Goal: Find specific page/section: Find specific page/section

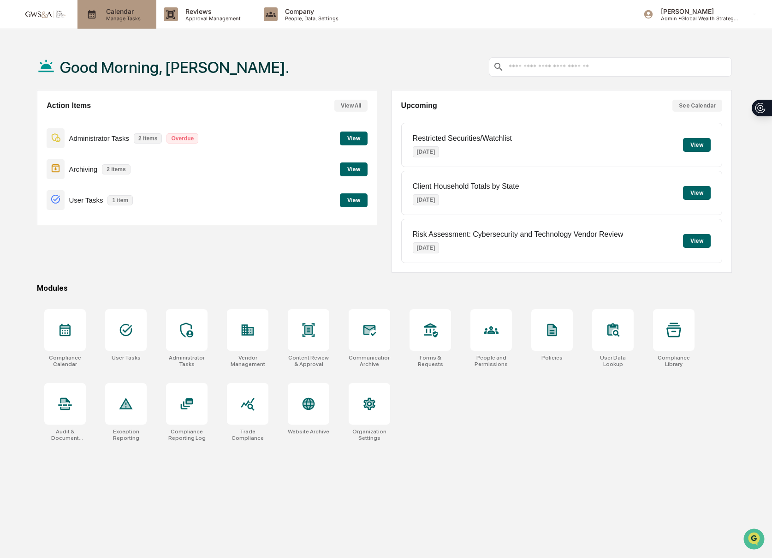
click at [84, 23] on div "Calendar Manage Tasks" at bounding box center [117, 14] width 79 height 29
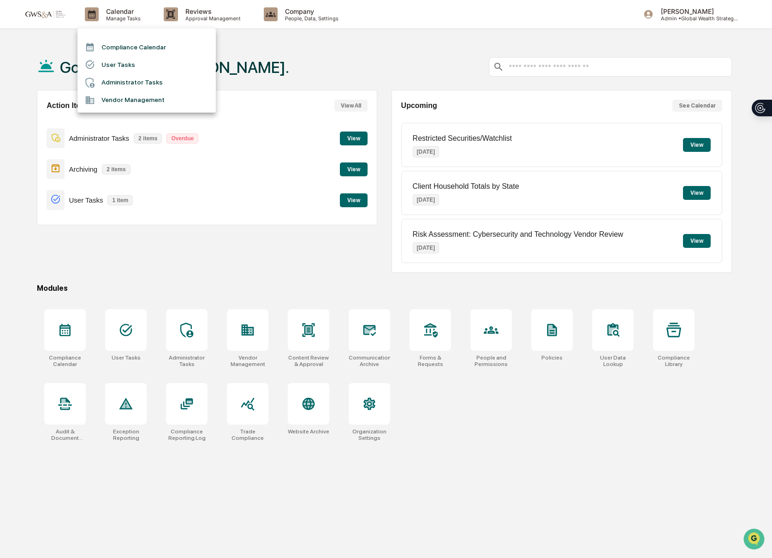
click at [123, 49] on li "Compliance Calendar" at bounding box center [147, 47] width 138 height 18
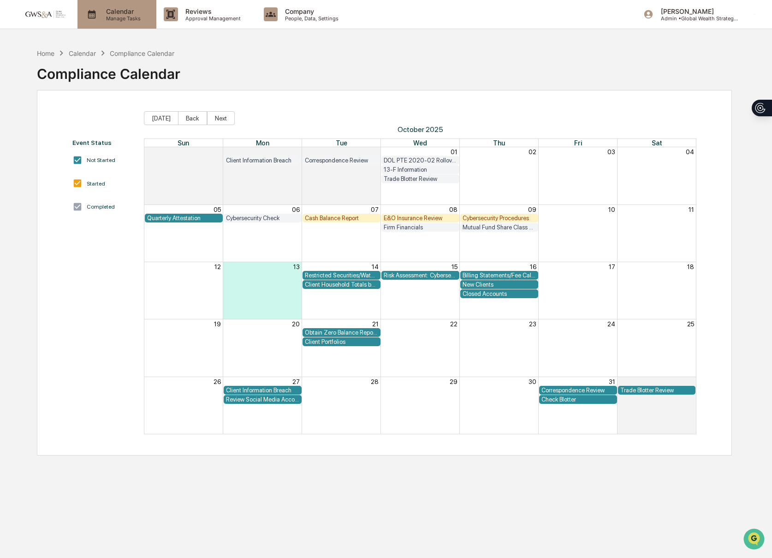
click at [96, 16] on icon at bounding box center [92, 14] width 14 height 14
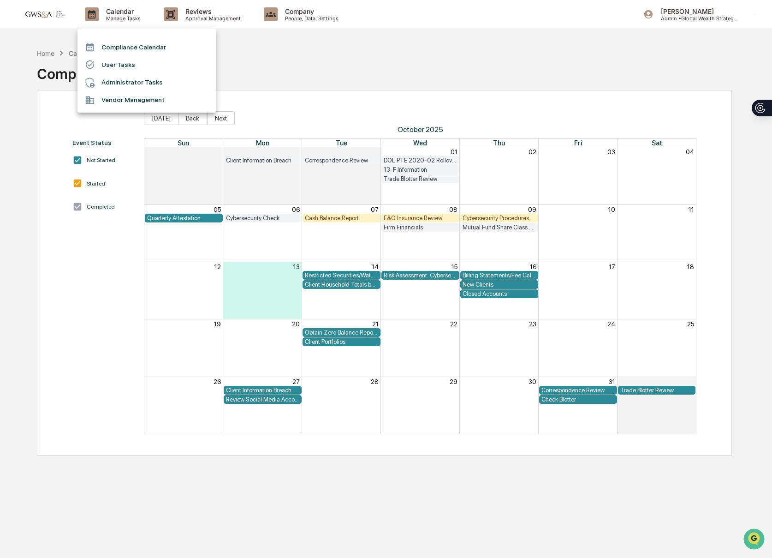
click at [184, 21] on div at bounding box center [386, 279] width 772 height 558
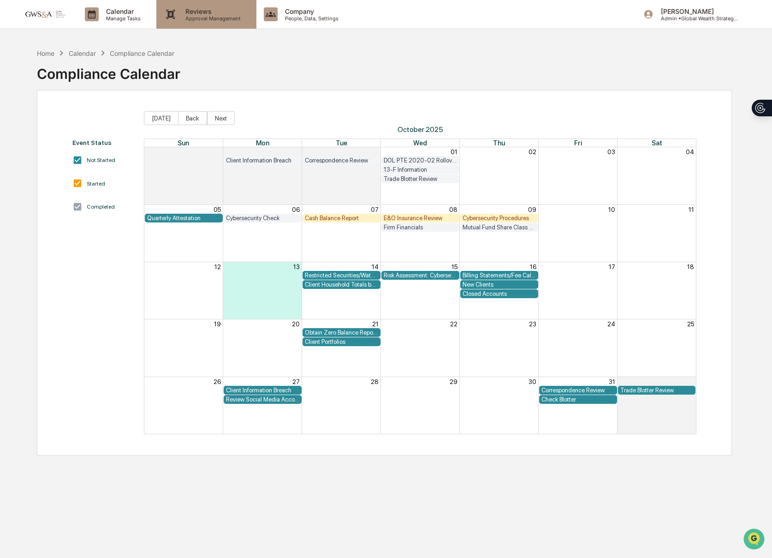
click at [179, 19] on p "Approval Management" at bounding box center [211, 18] width 67 height 6
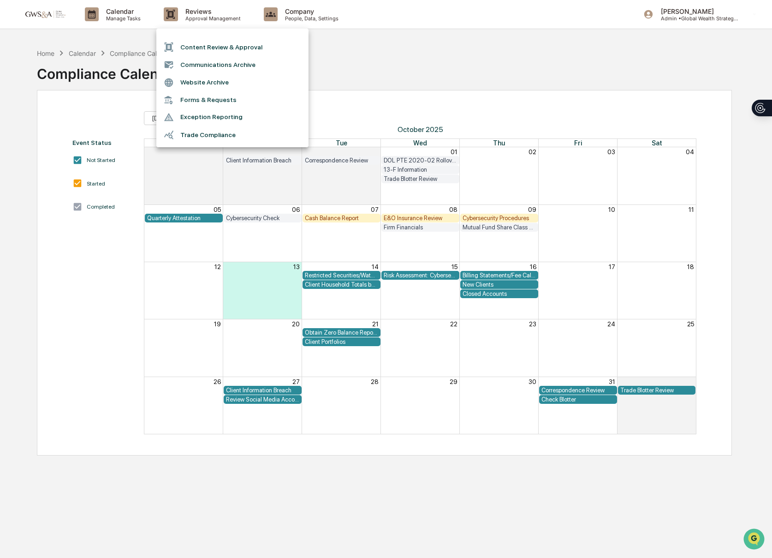
click at [187, 62] on li "Communications Archive" at bounding box center [232, 65] width 152 height 18
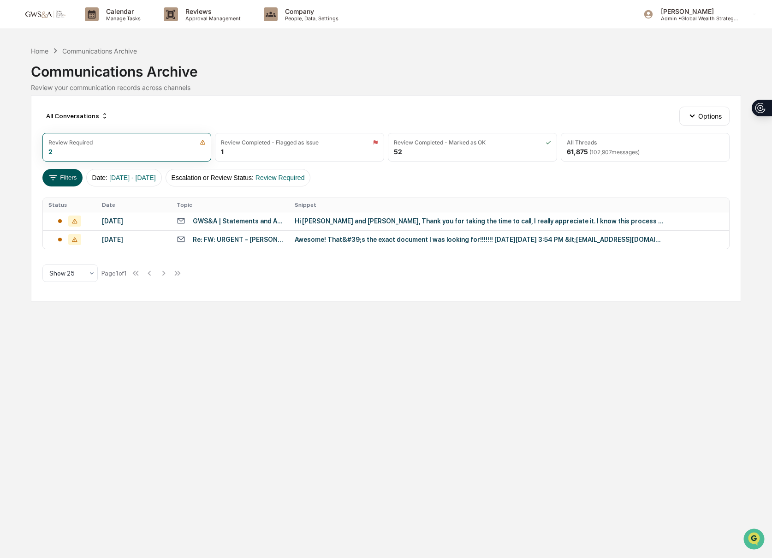
click at [63, 179] on button "Filters" at bounding box center [62, 178] width 40 height 18
drag, startPoint x: 488, startPoint y: 83, endPoint x: 558, endPoint y: 126, distance: 81.8
click at [579, 142] on div "All Threads" at bounding box center [582, 142] width 30 height 7
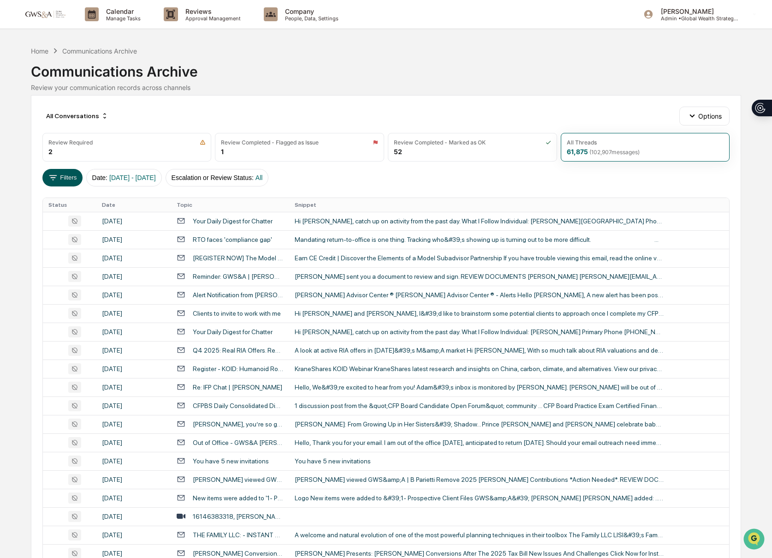
click at [60, 178] on button "Filters" at bounding box center [62, 178] width 40 height 18
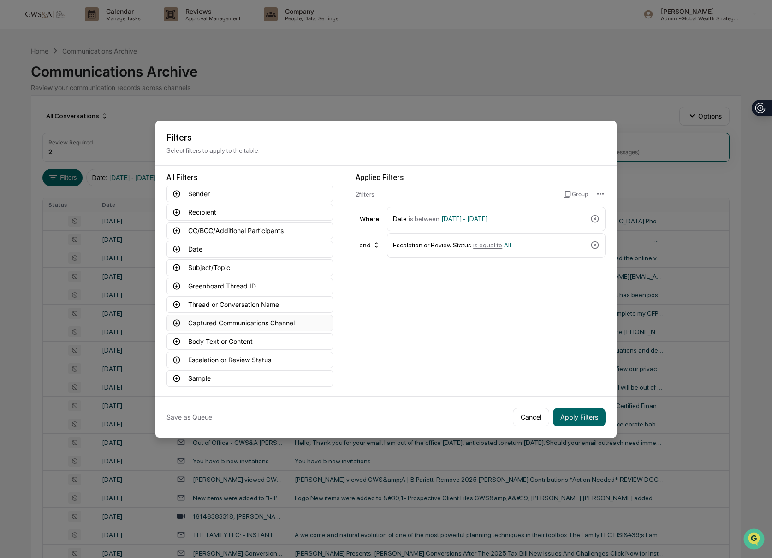
click at [208, 322] on button "Captured Communications Channel" at bounding box center [250, 323] width 167 height 17
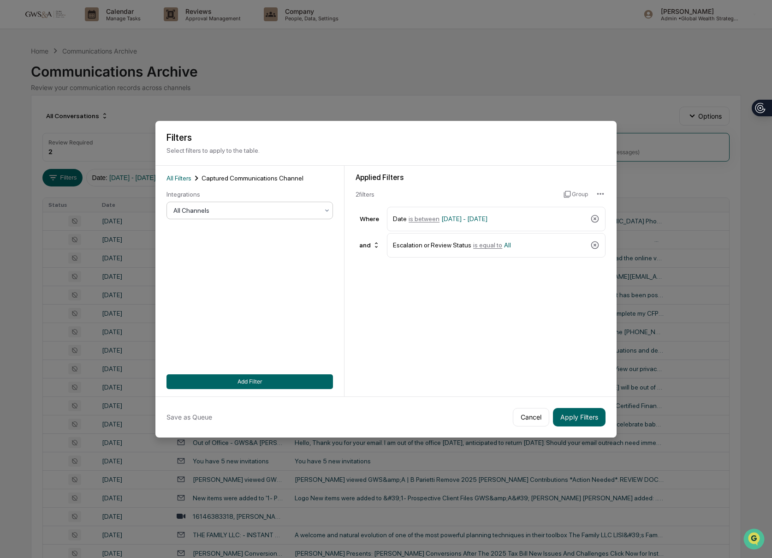
click at [199, 198] on div "Integrations" at bounding box center [250, 194] width 167 height 7
click at [197, 207] on div at bounding box center [246, 210] width 145 height 9
drag, startPoint x: 192, startPoint y: 267, endPoint x: 221, endPoint y: 347, distance: 85.5
click at [192, 267] on div "SMS" at bounding box center [250, 270] width 166 height 18
click at [245, 386] on button "Add Filter" at bounding box center [250, 381] width 167 height 15
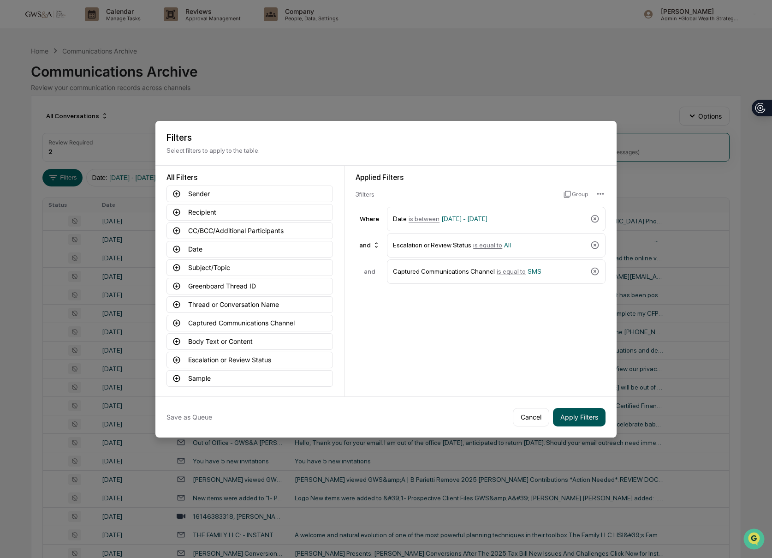
click at [565, 419] on button "Apply Filters" at bounding box center [579, 417] width 53 height 18
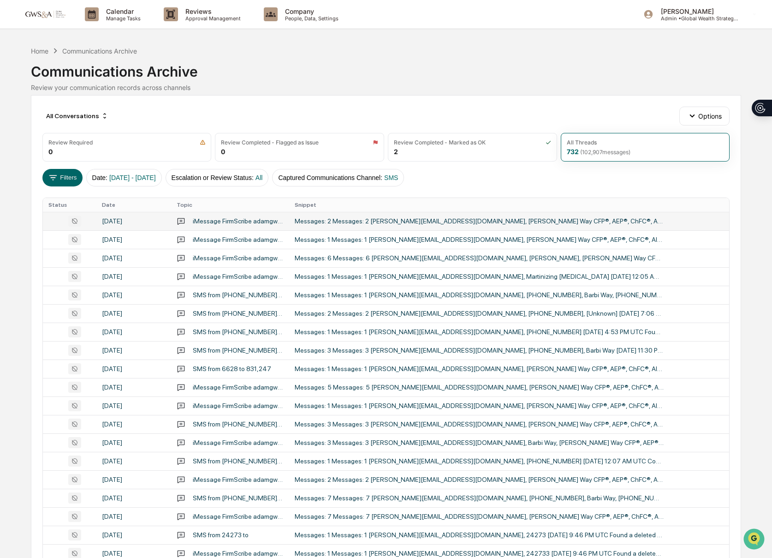
click at [390, 219] on div "Messages: 2 Messages: 2 [PERSON_NAME][EMAIL_ADDRESS][DOMAIN_NAME], [PERSON_NAME…" at bounding box center [479, 220] width 369 height 7
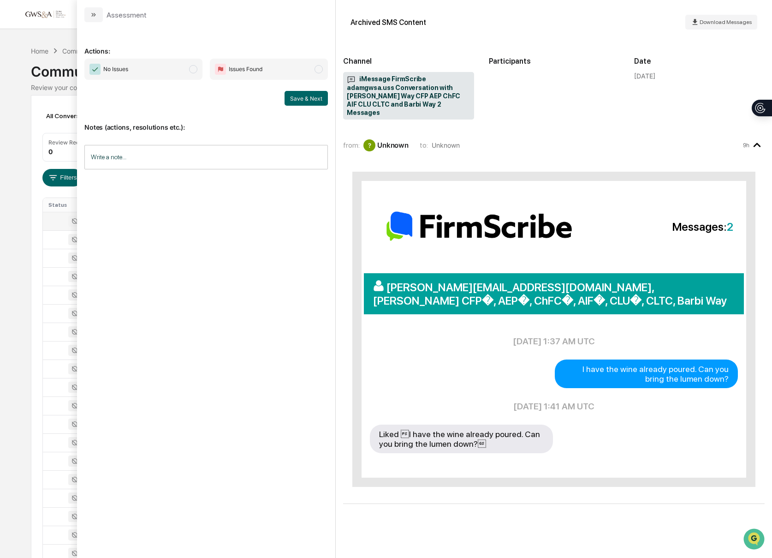
scroll to position [3, 0]
click at [90, 15] on icon "modal" at bounding box center [93, 14] width 7 height 7
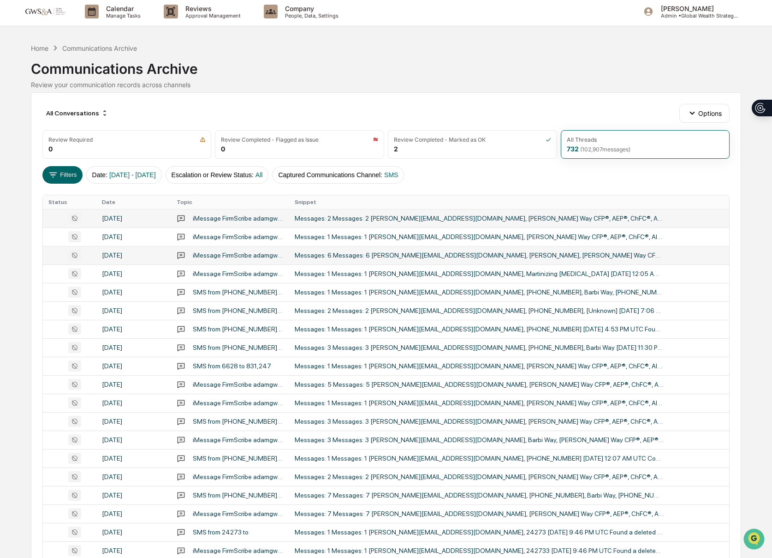
click at [496, 256] on div "Messages: 6 Messages: 6 [PERSON_NAME][EMAIL_ADDRESS][DOMAIN_NAME], [PERSON_NAME…" at bounding box center [479, 254] width 369 height 7
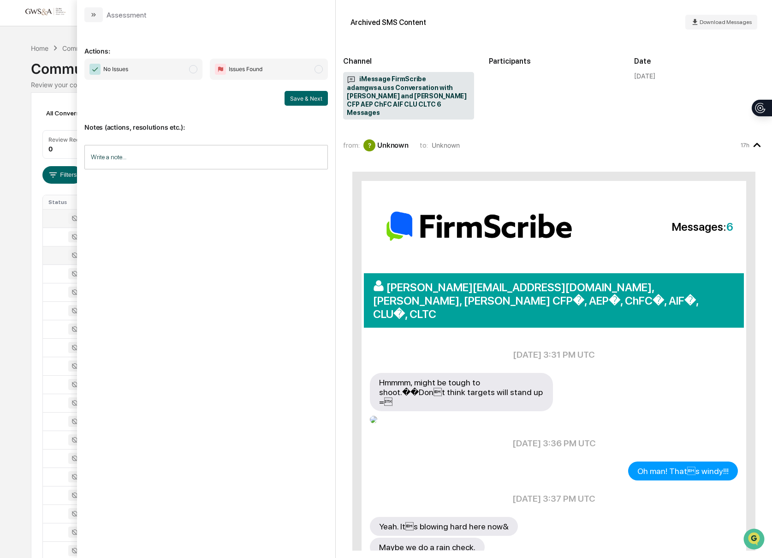
scroll to position [93, 0]
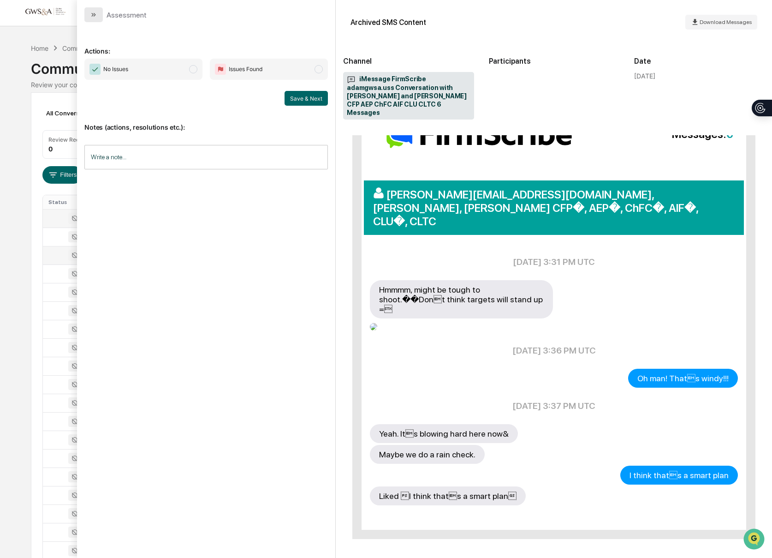
click at [86, 12] on button "modal" at bounding box center [93, 14] width 18 height 15
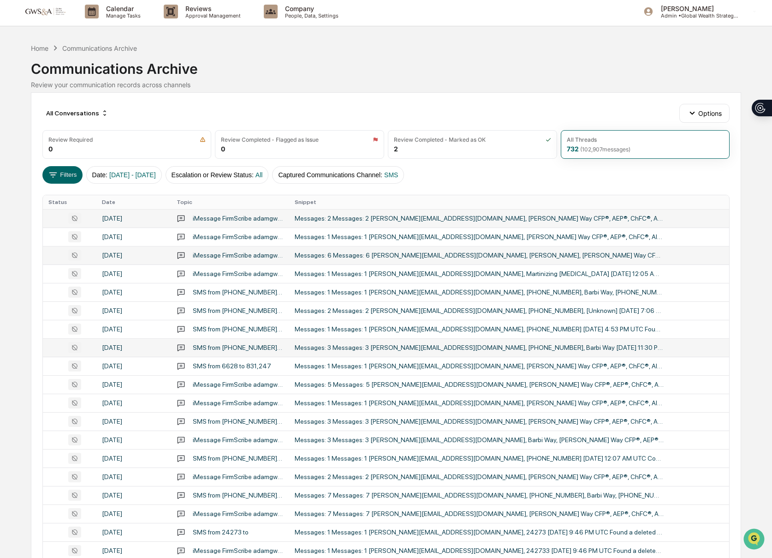
click at [522, 346] on div "Messages: 3 Messages: 3 [PERSON_NAME][EMAIL_ADDRESS][DOMAIN_NAME], [PHONE_NUMBE…" at bounding box center [479, 347] width 369 height 7
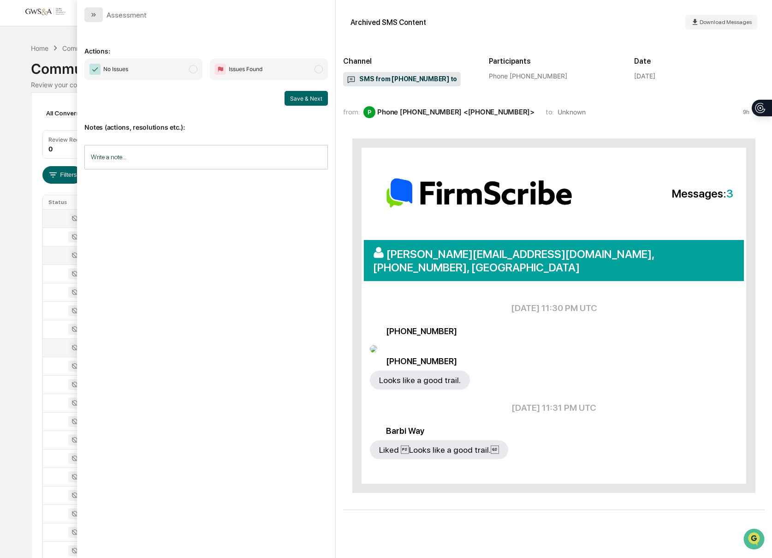
click at [89, 12] on button "modal" at bounding box center [93, 14] width 18 height 15
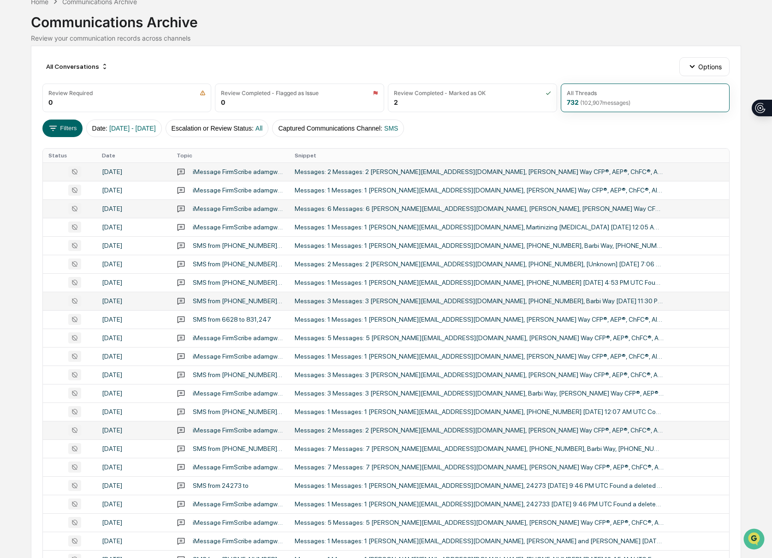
scroll to position [50, 0]
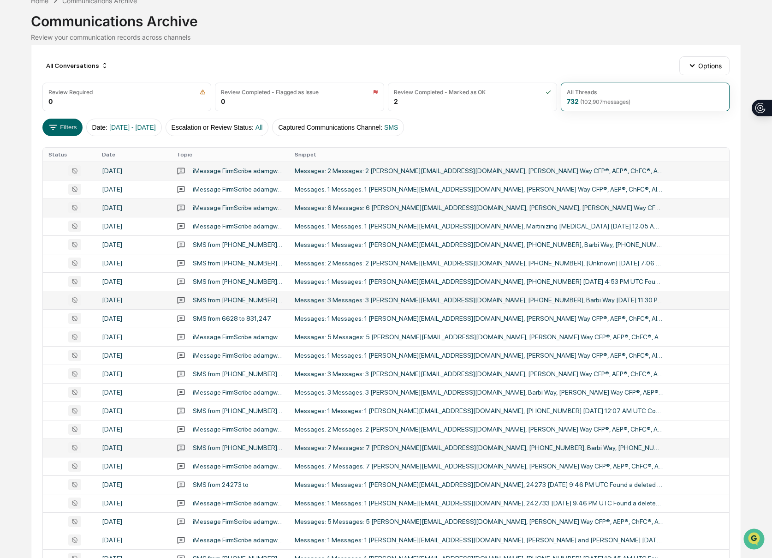
click at [494, 451] on div "Messages: 7 Messages: 7 [PERSON_NAME][EMAIL_ADDRESS][DOMAIN_NAME], [PHONE_NUMBE…" at bounding box center [479, 447] width 369 height 7
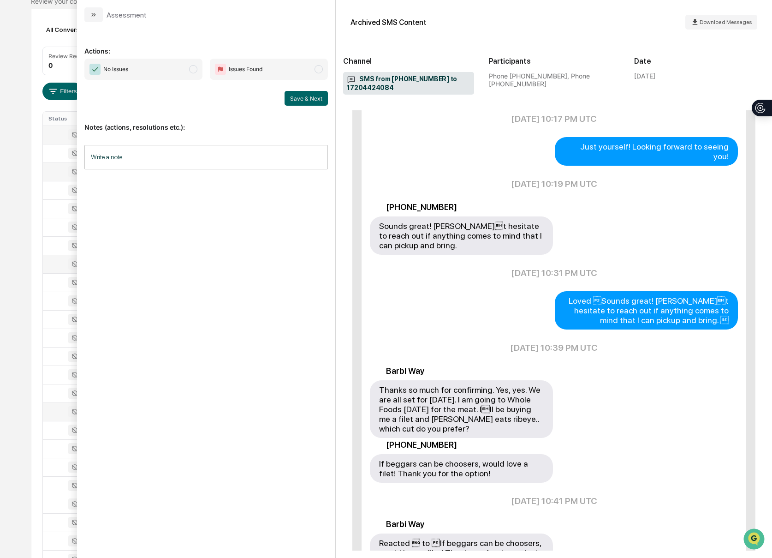
scroll to position [420, 0]
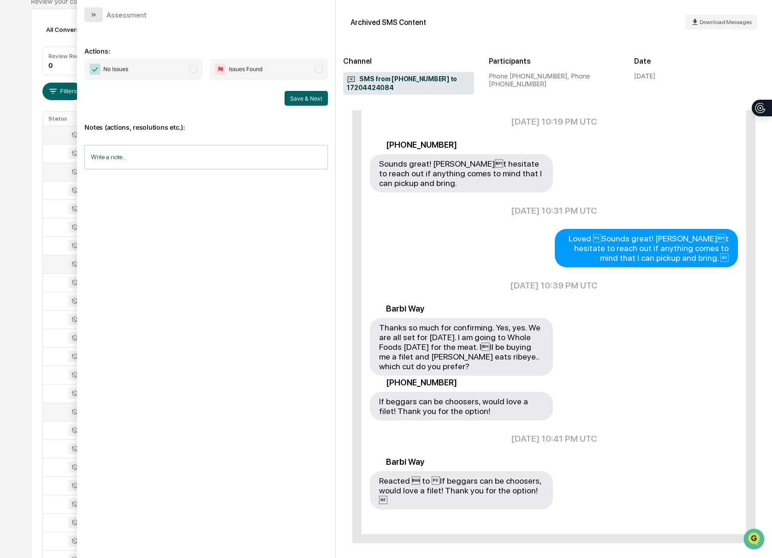
click at [88, 15] on button "modal" at bounding box center [93, 14] width 18 height 15
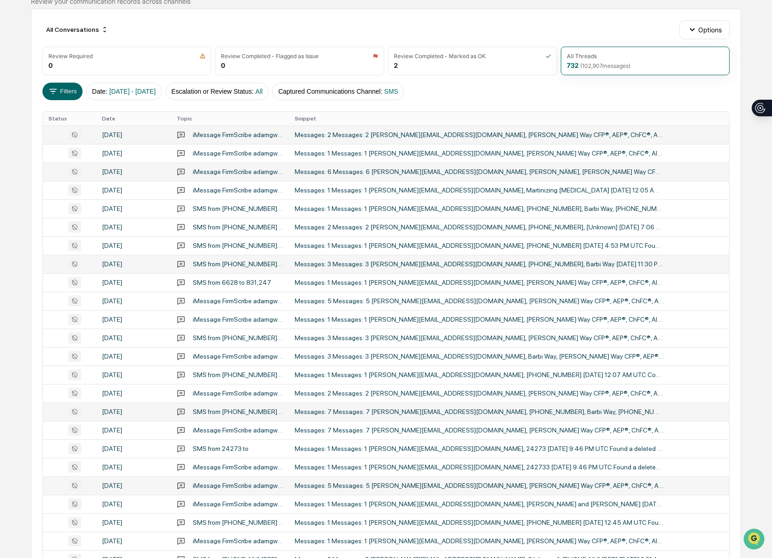
click at [460, 486] on div "Messages: 5 Messages: 5 [PERSON_NAME][EMAIL_ADDRESS][DOMAIN_NAME], [PERSON_NAME…" at bounding box center [479, 485] width 369 height 7
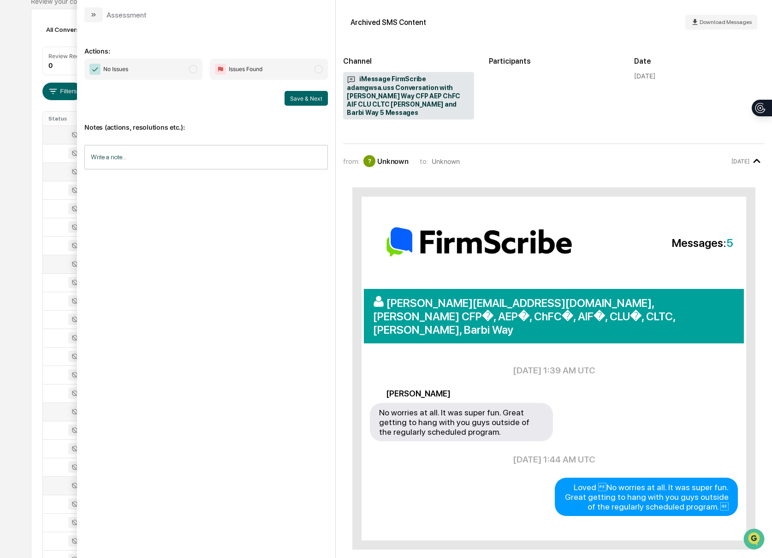
scroll to position [90, 0]
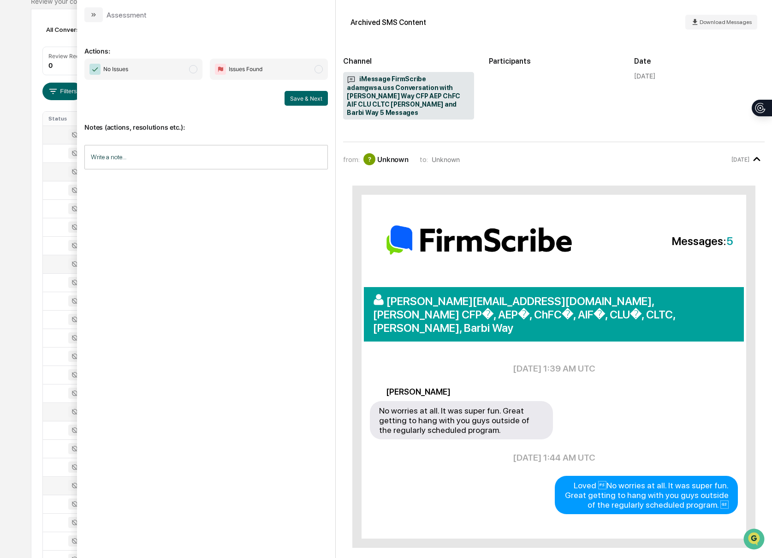
click at [93, 15] on icon "modal" at bounding box center [93, 15] width 2 height 4
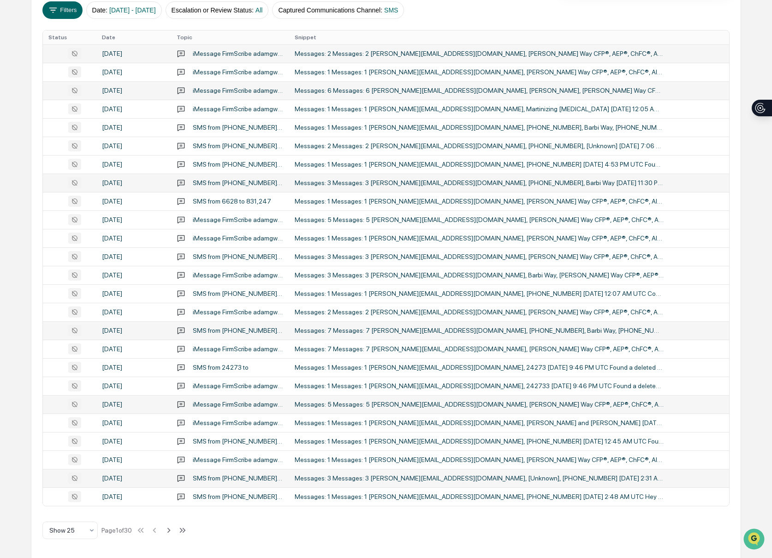
scroll to position [168, 0]
click at [174, 534] on icon at bounding box center [169, 530] width 10 height 10
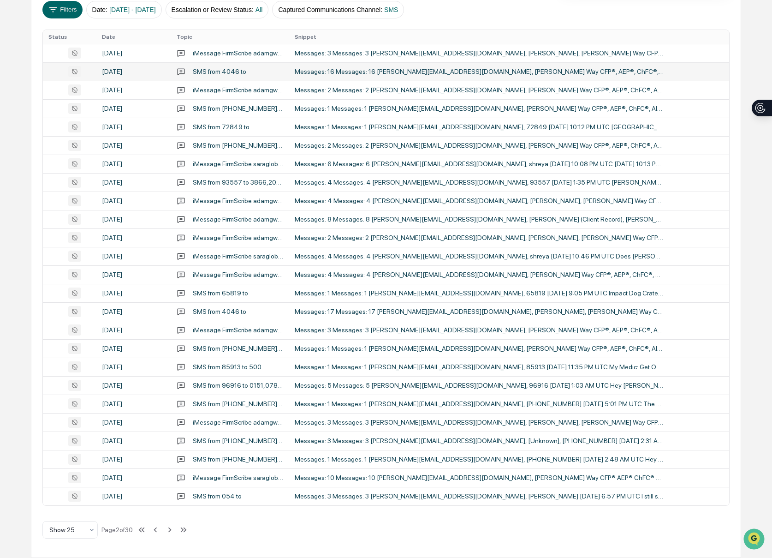
click at [362, 75] on div "Messages: 16 Messages: 16 [PERSON_NAME][EMAIL_ADDRESS][DOMAIN_NAME], [PERSON_NA…" at bounding box center [479, 71] width 369 height 7
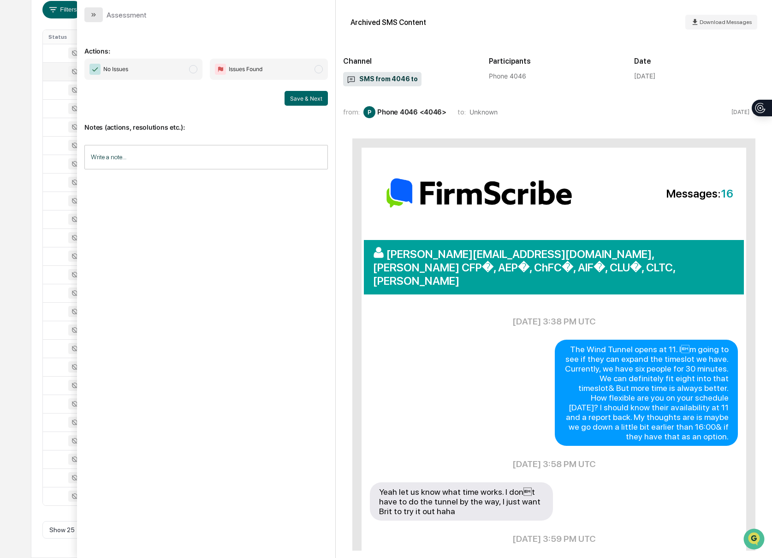
click at [90, 9] on button "modal" at bounding box center [93, 14] width 18 height 15
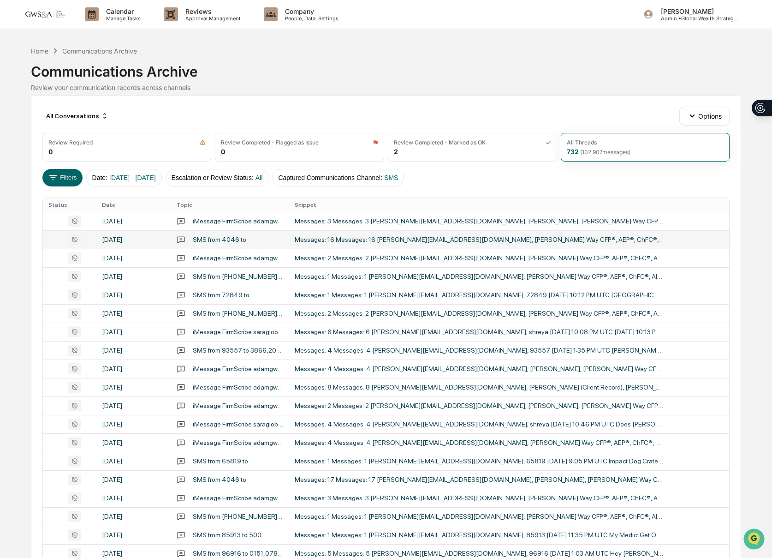
scroll to position [1, 0]
click at [50, 14] on img at bounding box center [44, 13] width 44 height 9
